Goal: Task Accomplishment & Management: Complete application form

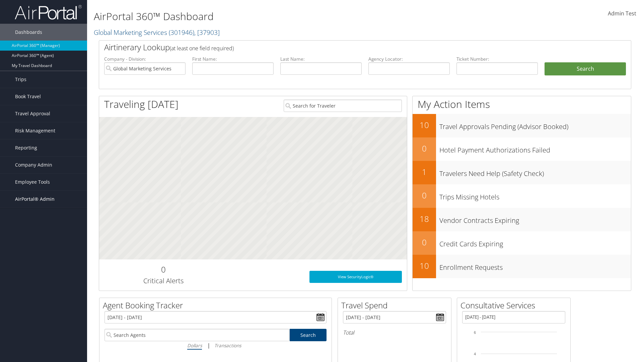
click at [44, 199] on span "AirPortal® Admin" at bounding box center [35, 199] width 40 height 17
click at [44, 243] on link "Service Profiles" at bounding box center [43, 243] width 87 height 10
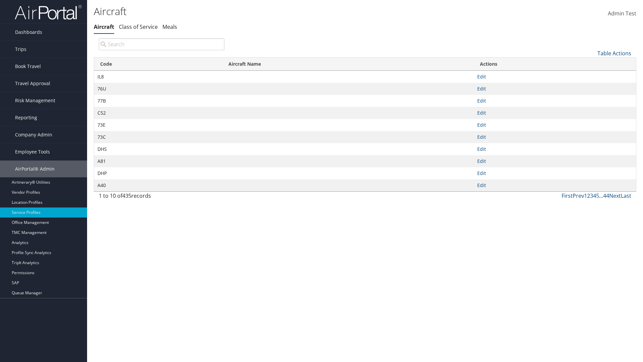
click at [615, 53] on link "Table Actions" at bounding box center [615, 53] width 34 height 7
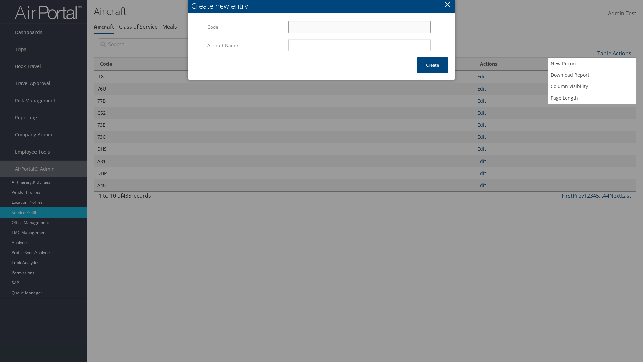
click at [360, 27] on input "Code" at bounding box center [359, 27] width 142 height 12
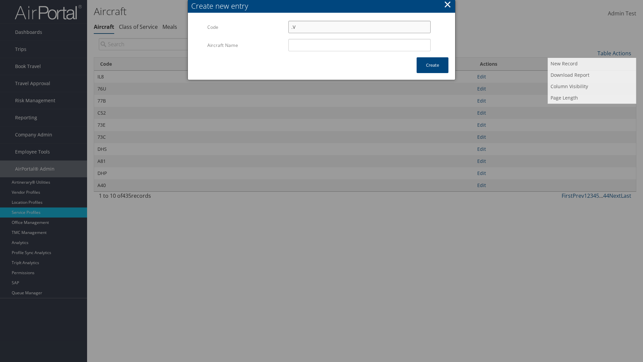
type input ".V"
click at [360, 45] on input "Aircraft Name" at bounding box center [359, 45] width 142 height 12
type input "Test"
type input ".V"
